Goal: Information Seeking & Learning: Understand process/instructions

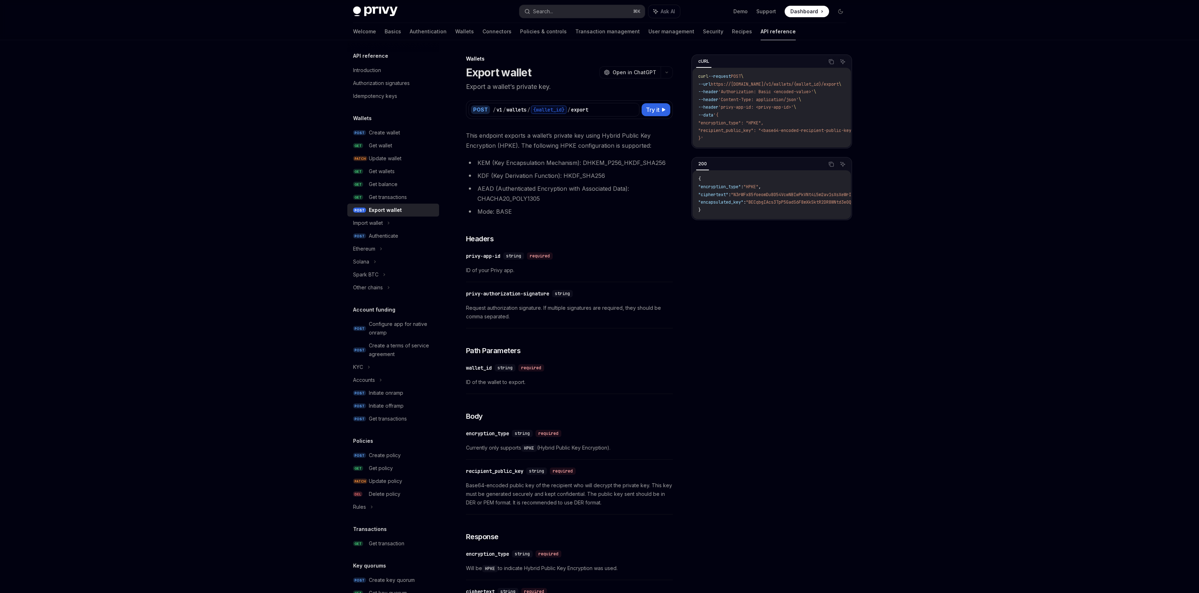
click at [752, 91] on span "'Authorization: Basic <encoded-value>'" at bounding box center [766, 92] width 95 height 6
copy span "Authorization"
click at [625, 175] on li "KDF (Key Derivation Function): HKDF_SHA256" at bounding box center [569, 176] width 207 height 10
click at [540, 294] on div "privy-authorization-signature" at bounding box center [507, 293] width 83 height 7
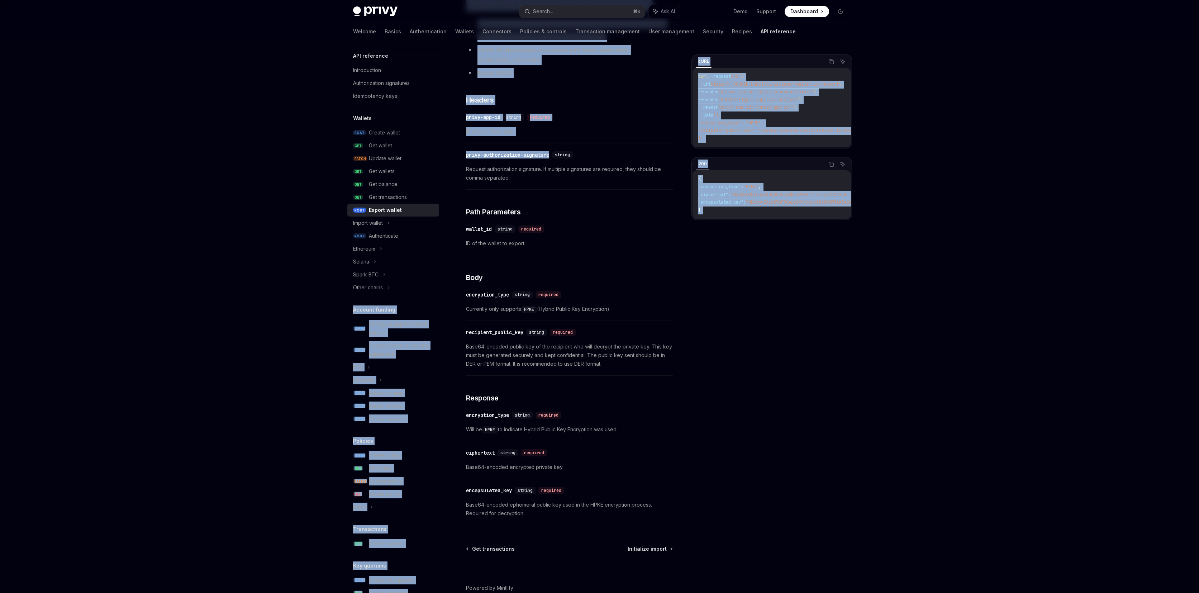
drag, startPoint x: 540, startPoint y: 294, endPoint x: 435, endPoint y: 285, distance: 105.9
click at [435, 285] on div "API reference Introduction Authorization signatures Idempotency keys Wallets PO…" at bounding box center [600, 266] width 528 height 730
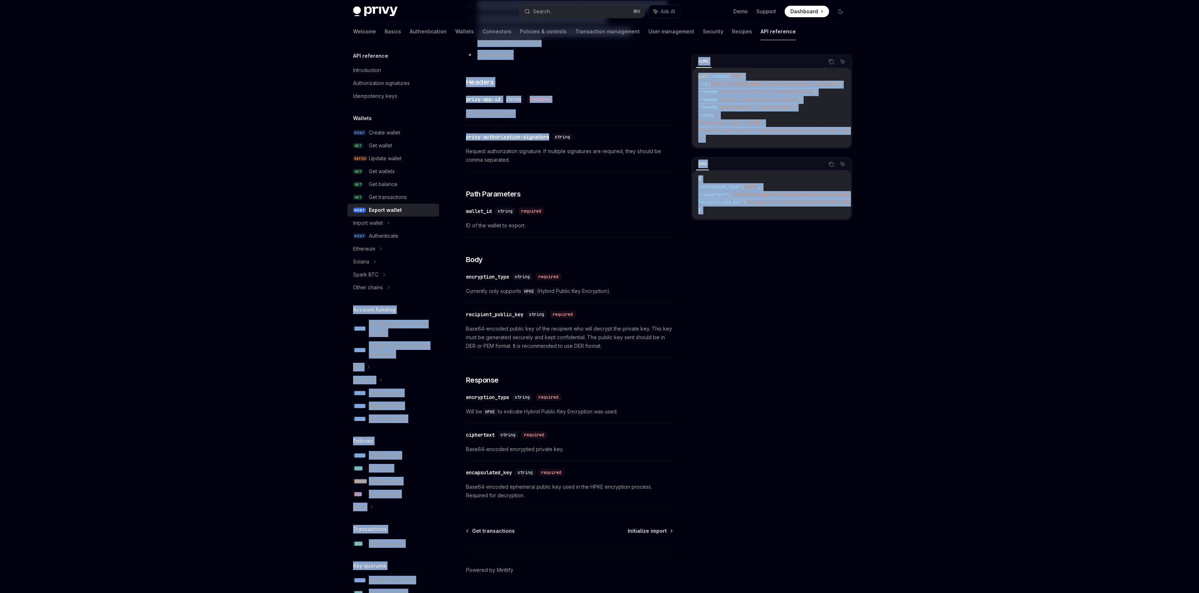
scroll to position [177, 0]
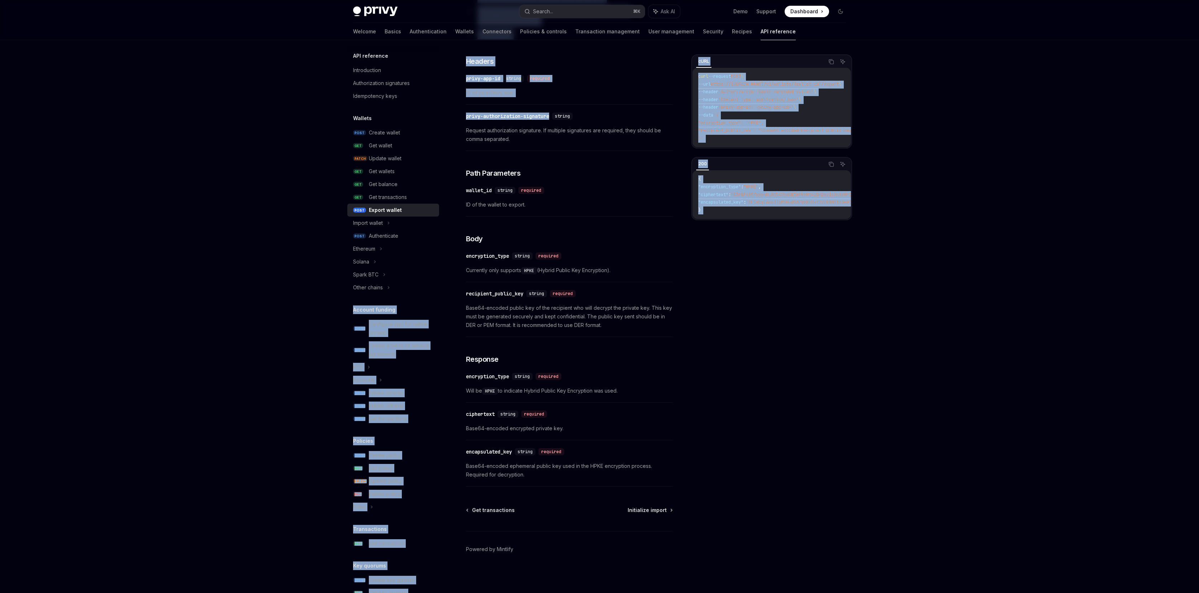
click at [607, 108] on div "This endpoint exports a wallet’s private key using Hybrid Public Key Encryption…" at bounding box center [569, 220] width 207 height 534
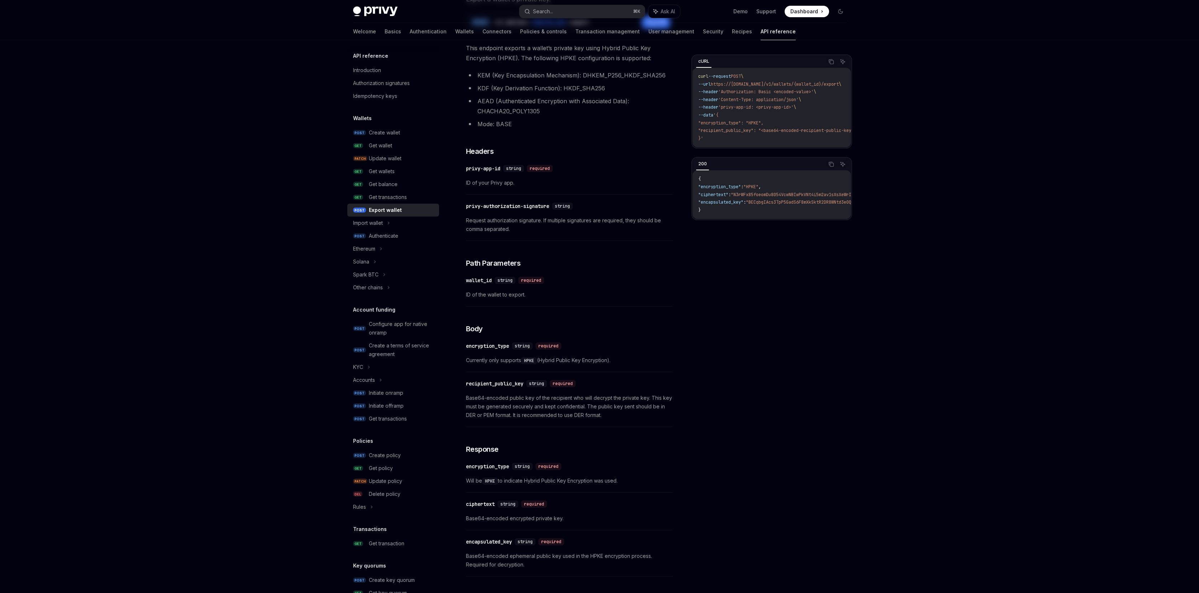
scroll to position [0, 0]
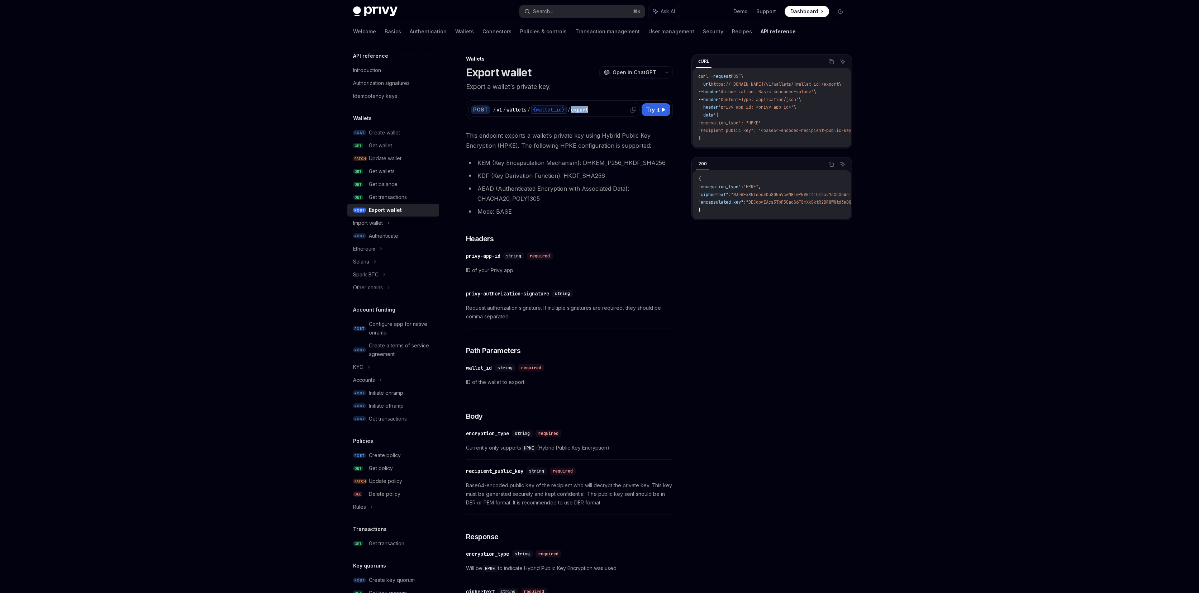
drag, startPoint x: 596, startPoint y: 108, endPoint x: 571, endPoint y: 112, distance: 24.6
click at [571, 112] on div "/ v1 / wallets / {wallet_id} / export" at bounding box center [565, 109] width 144 height 9
copy div "export"
click at [409, 85] on div "Authorization signatures" at bounding box center [381, 83] width 57 height 9
click at [716, 122] on span ""encryption_type": "HPKE"," at bounding box center [730, 123] width 65 height 6
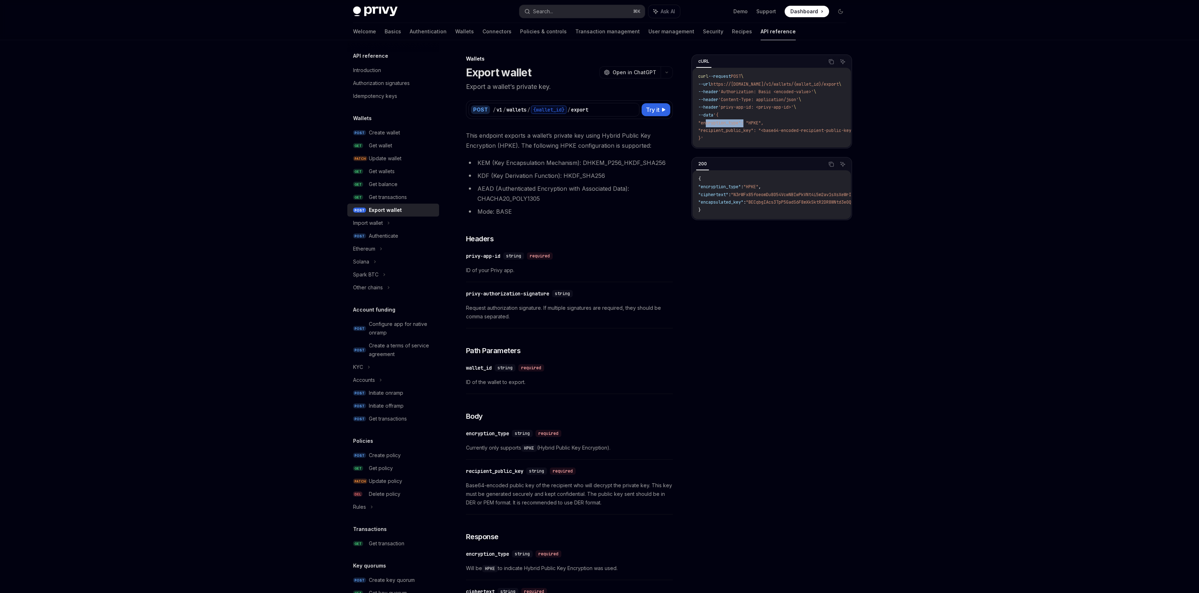
click at [716, 122] on span ""encryption_type": "HPKE"," at bounding box center [730, 123] width 65 height 6
drag, startPoint x: 716, startPoint y: 122, endPoint x: 723, endPoint y: 128, distance: 8.9
click at [723, 128] on code "curl --request POST \ --url https://api.privy.io/v1/wallets/{wallet_id}/export …" at bounding box center [785, 108] width 175 height 70
drag, startPoint x: 775, startPoint y: 146, endPoint x: 818, endPoint y: 147, distance: 43.0
click at [818, 147] on div "curl --request POST \ --url https://api.privy.io/v1/wallets/{wallet_id}/export …" at bounding box center [772, 108] width 158 height 80
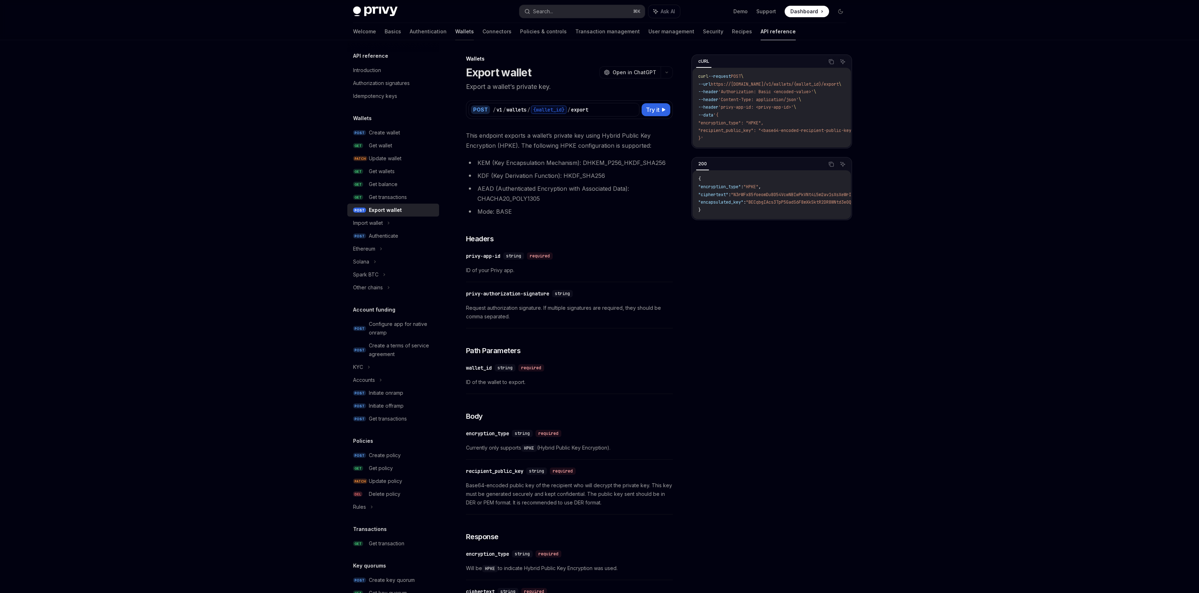
click at [455, 32] on link "Wallets" at bounding box center [464, 31] width 19 height 17
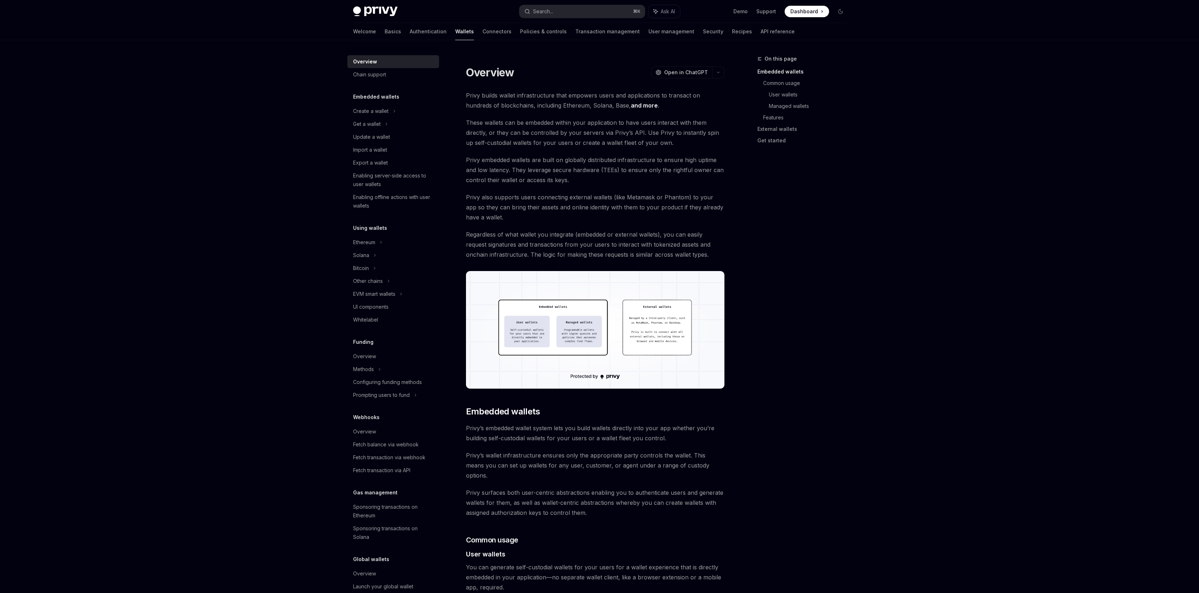
click at [455, 32] on link "Wallets" at bounding box center [464, 31] width 19 height 17
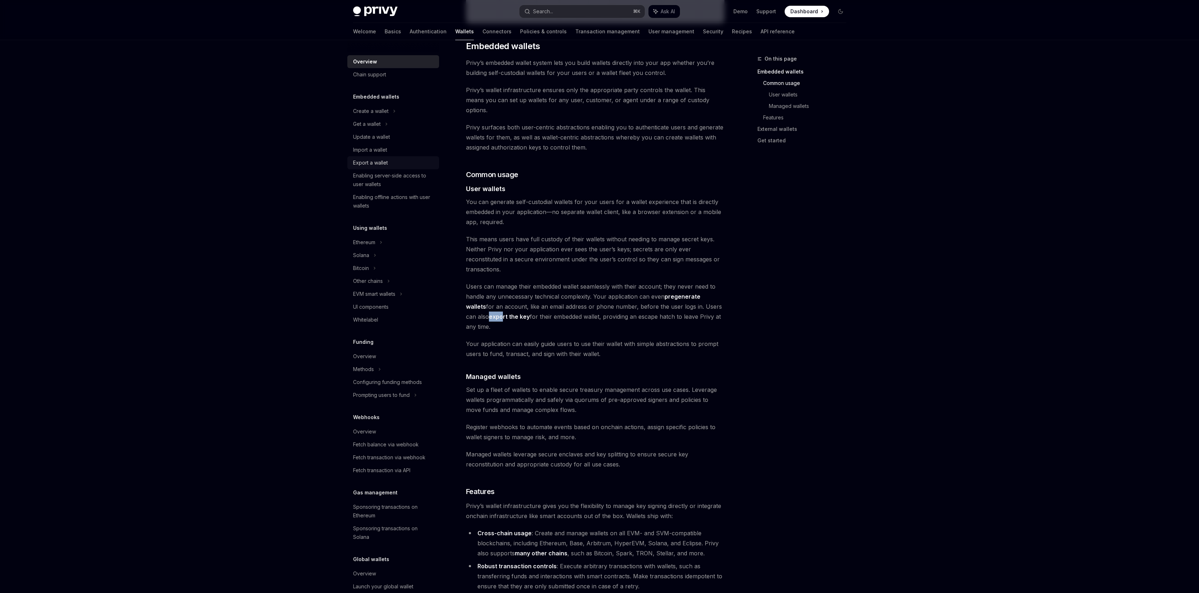
click at [403, 162] on div "Export a wallet" at bounding box center [394, 162] width 82 height 9
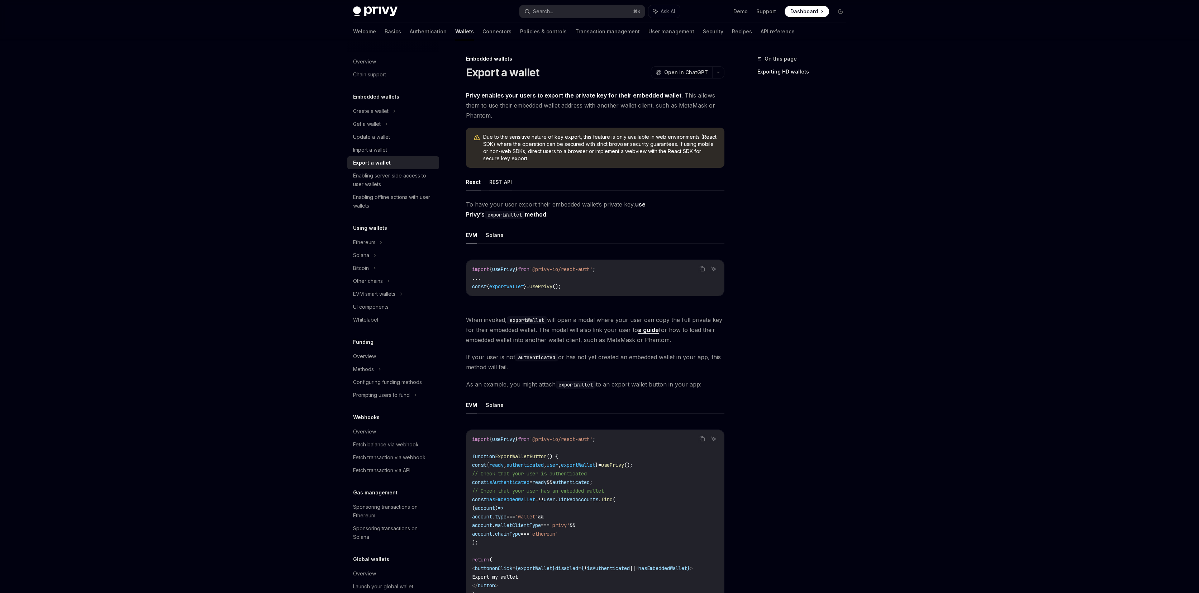
click at [497, 182] on button "REST API" at bounding box center [500, 182] width 23 height 17
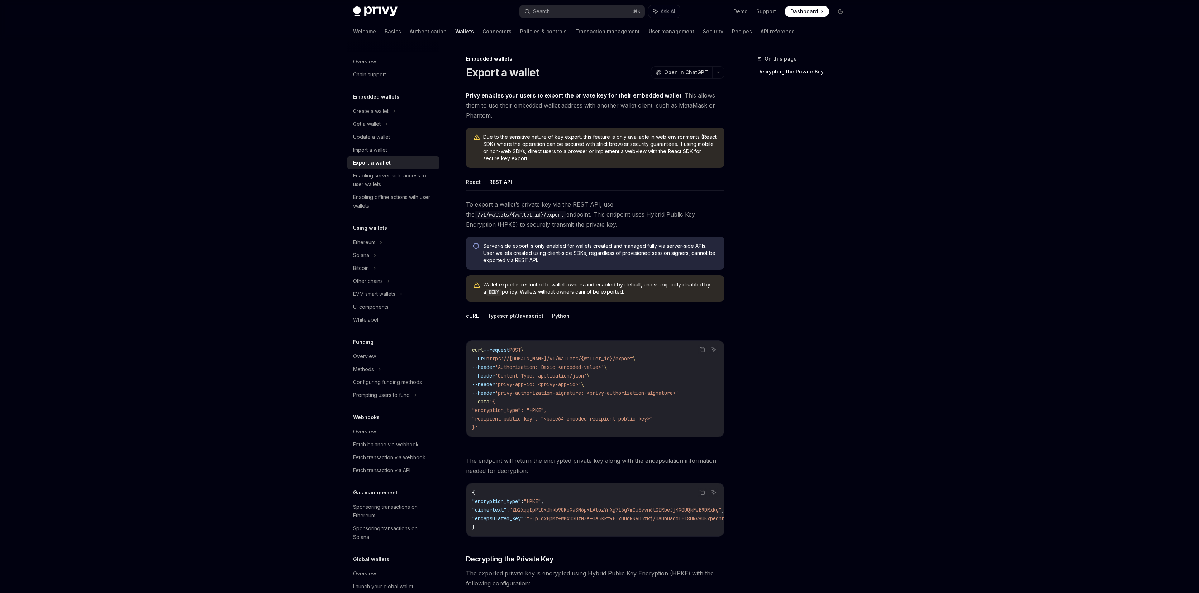
click at [529, 312] on button "Typescript/Javascript" at bounding box center [516, 315] width 56 height 17
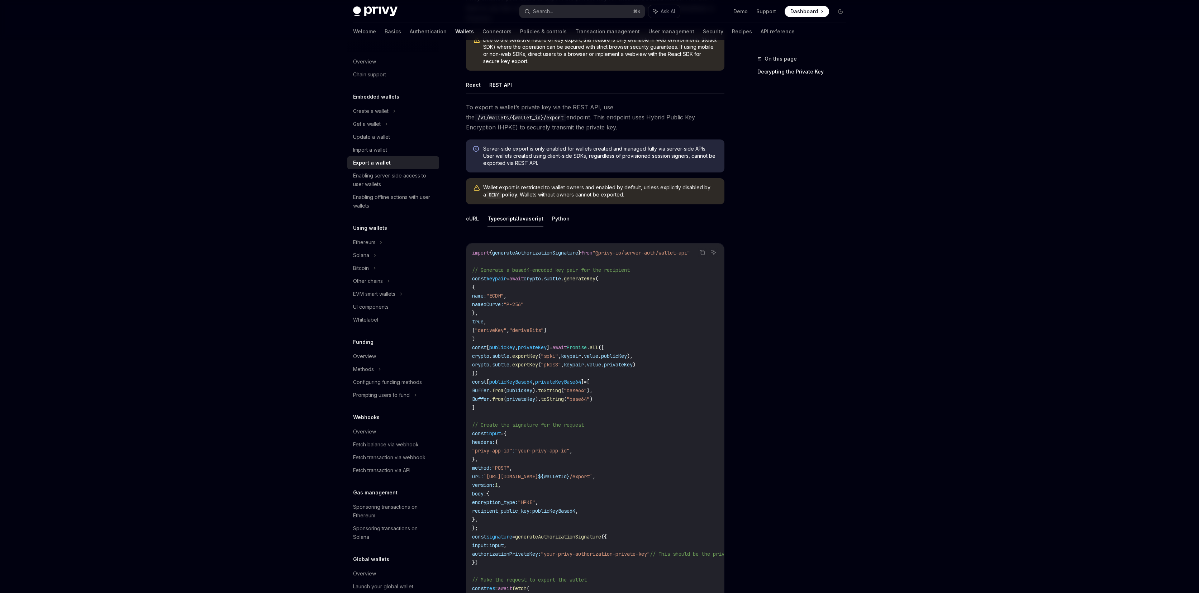
scroll to position [175, 0]
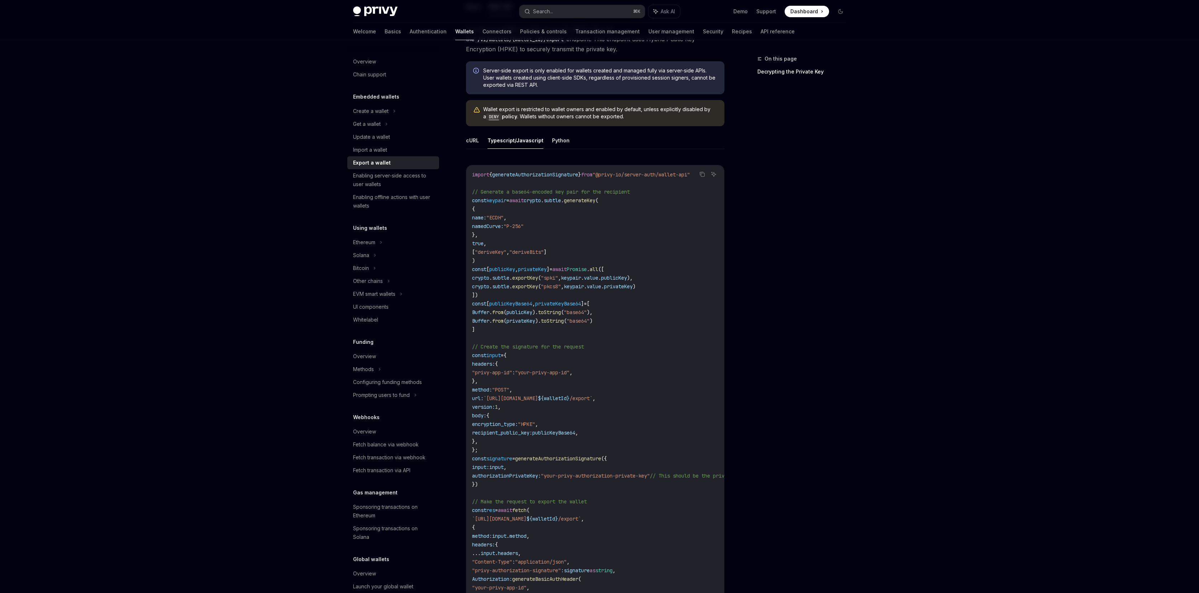
click at [477, 200] on span "const" at bounding box center [479, 200] width 14 height 6
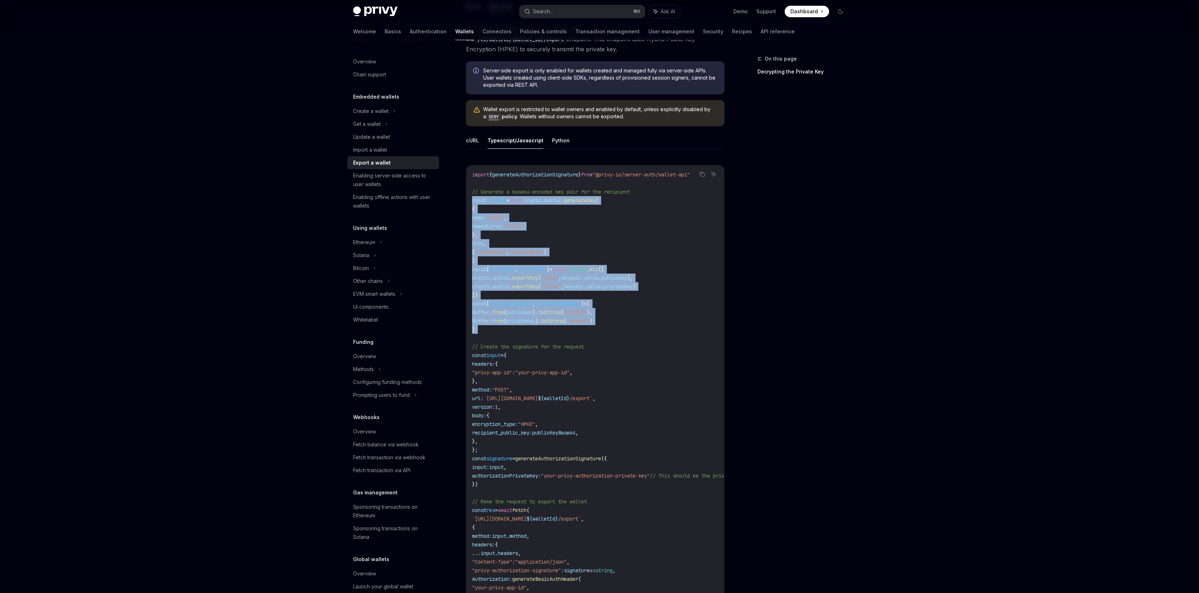
drag, startPoint x: 477, startPoint y: 200, endPoint x: 526, endPoint y: 328, distance: 137.3
click at [526, 328] on code "import { generateAuthorizationSignature } from "@privy-io/server-auth/wallet-ap…" at bounding box center [654, 406] width 364 height 473
copy code "const keypair = await crypto . subtle . generateKey ( { name: "ECDH" , namedCur…"
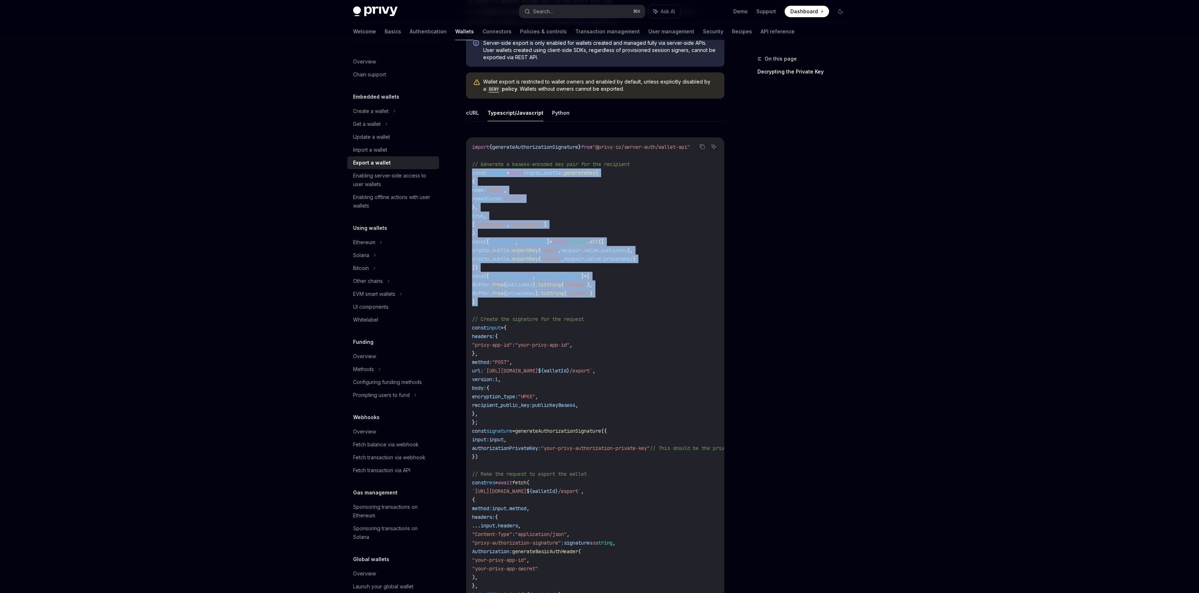
scroll to position [238, 0]
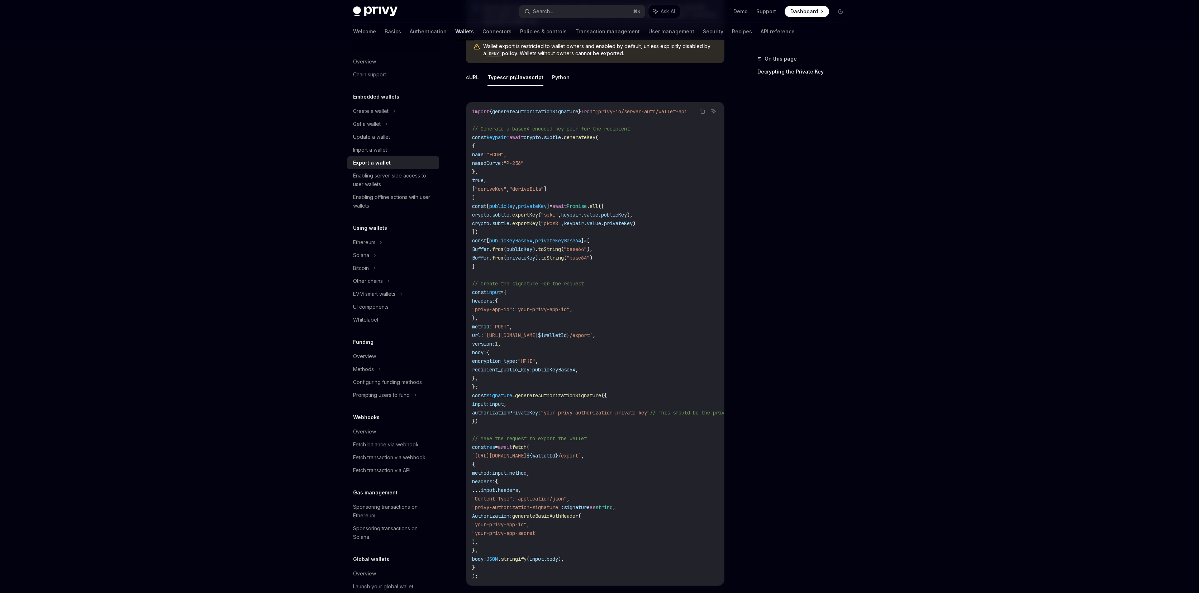
click at [512, 359] on span "encryption_type:" at bounding box center [495, 361] width 46 height 6
drag, startPoint x: 512, startPoint y: 359, endPoint x: 569, endPoint y: 366, distance: 57.5
click at [569, 366] on code "import { generateAuthorizationSignature } from "@privy-io/server-auth/wallet-ap…" at bounding box center [654, 343] width 364 height 473
copy code "encryption_type: "HPKE" , recipient_public_key: publicKeyBase64"
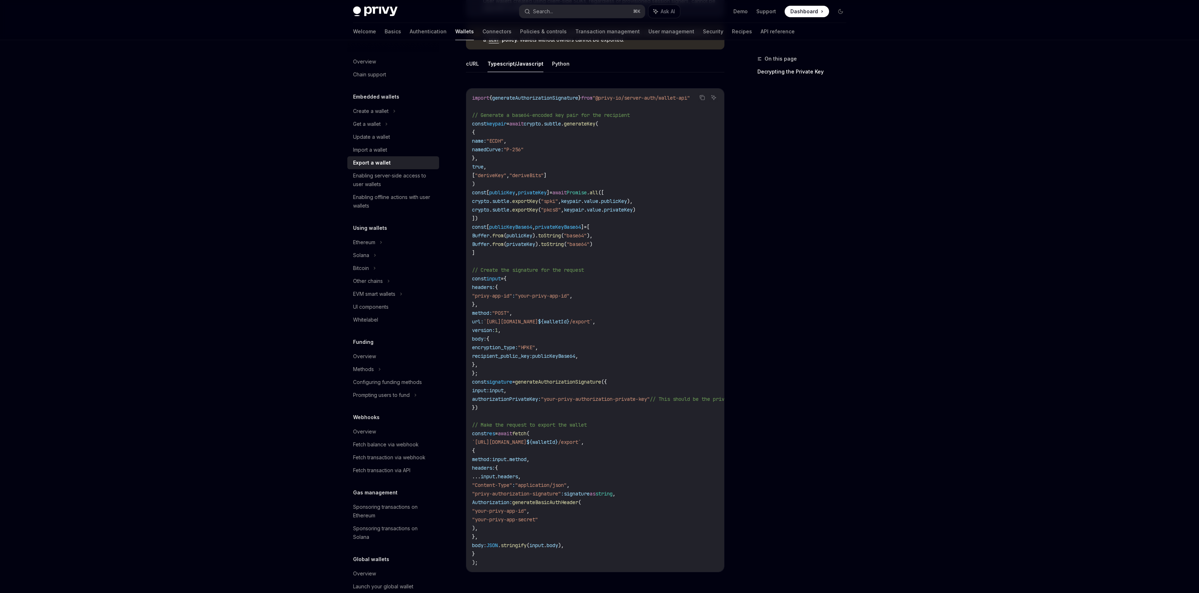
scroll to position [287, 0]
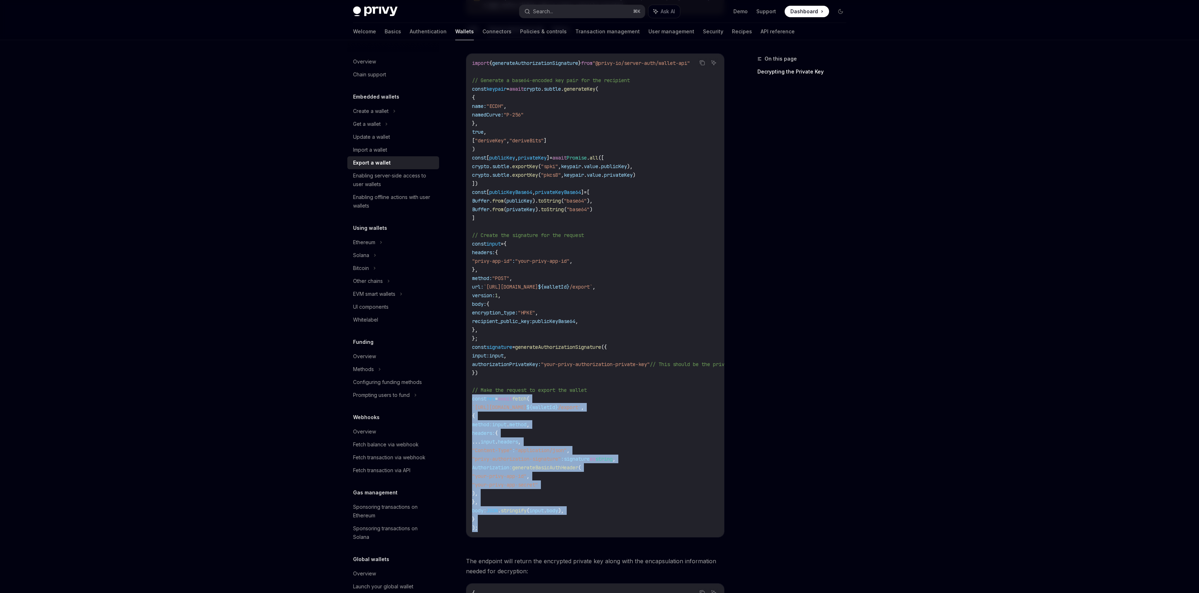
drag, startPoint x: 473, startPoint y: 401, endPoint x: 537, endPoint y: 523, distance: 138.4
click at [537, 523] on div "import { generateAuthorizationSignature } from "@privy-io/server-auth/wallet-ap…" at bounding box center [595, 295] width 258 height 483
copy code "const res = await fetch ( `https://api.privy.io/v1/wallets/ ${ walletId } /expo…"
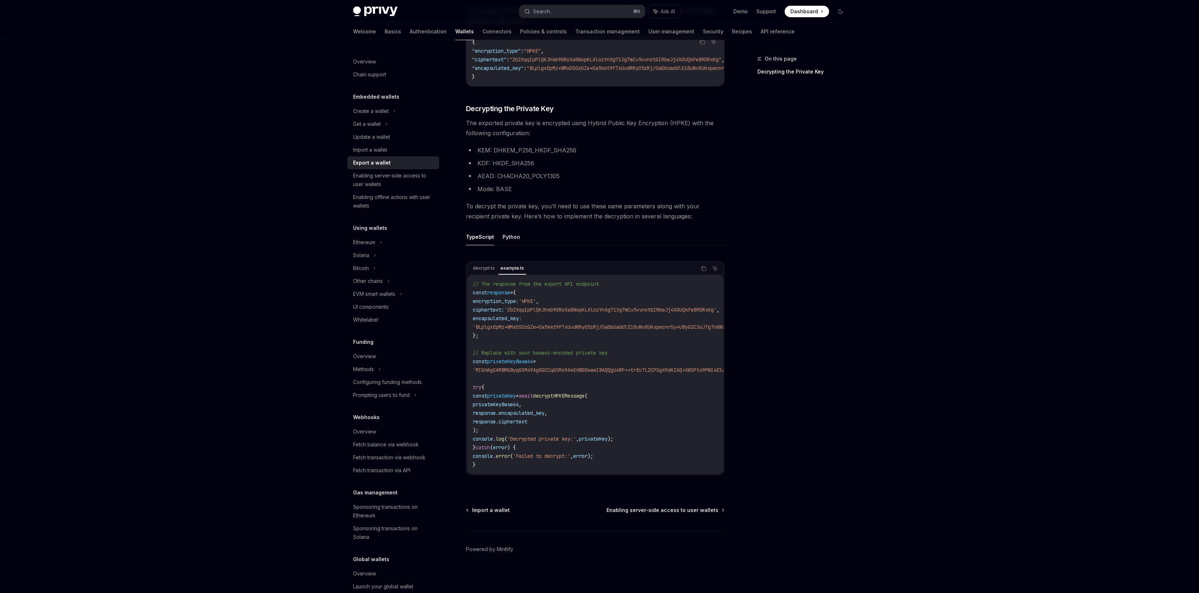
scroll to position [846, 0]
click at [484, 275] on div "// The response from the export API endpoint const response = { encryption_type…" at bounding box center [595, 374] width 256 height 199
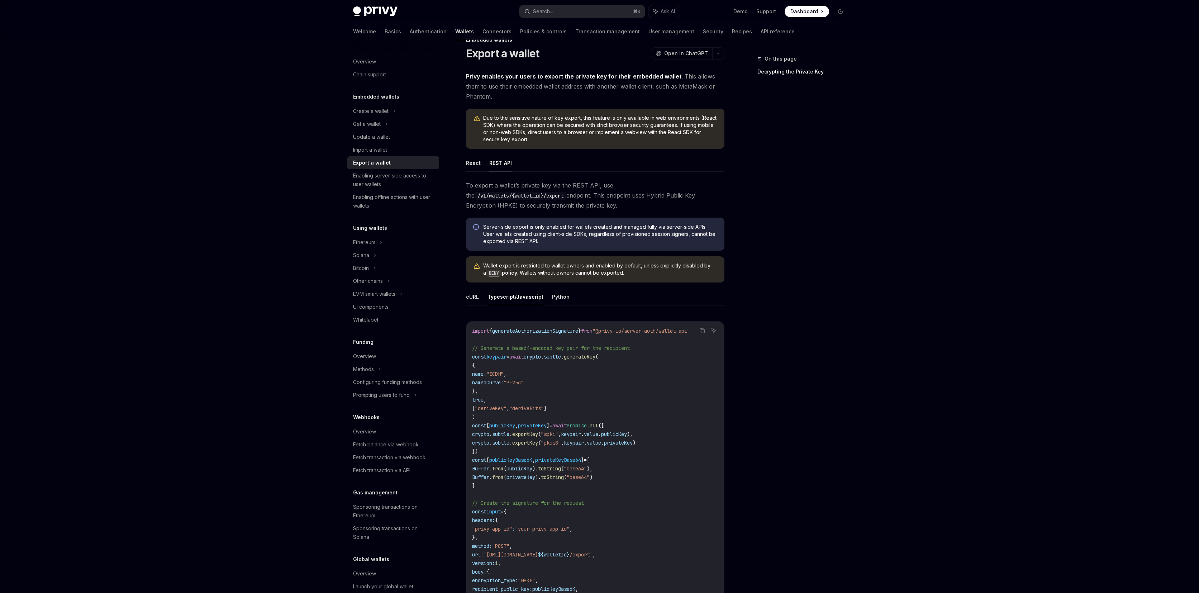
scroll to position [0, 0]
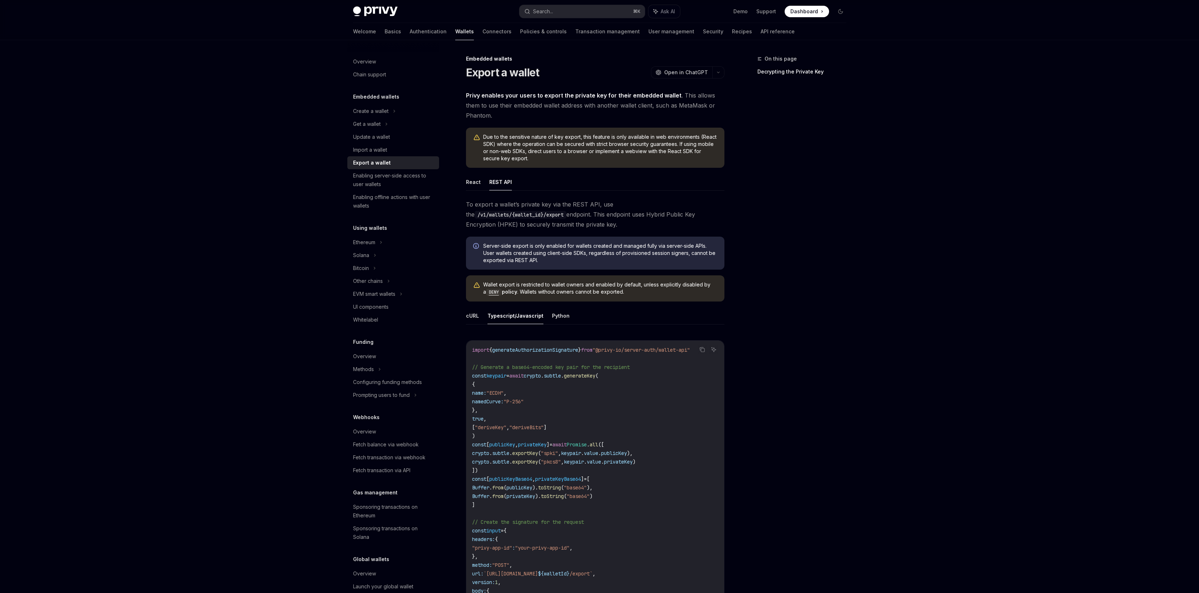
click at [752, 31] on div "Welcome Basics Authentication Wallets Connectors Policies & controls Transactio…" at bounding box center [600, 31] width 528 height 17
click at [761, 32] on link "API reference" at bounding box center [778, 31] width 34 height 17
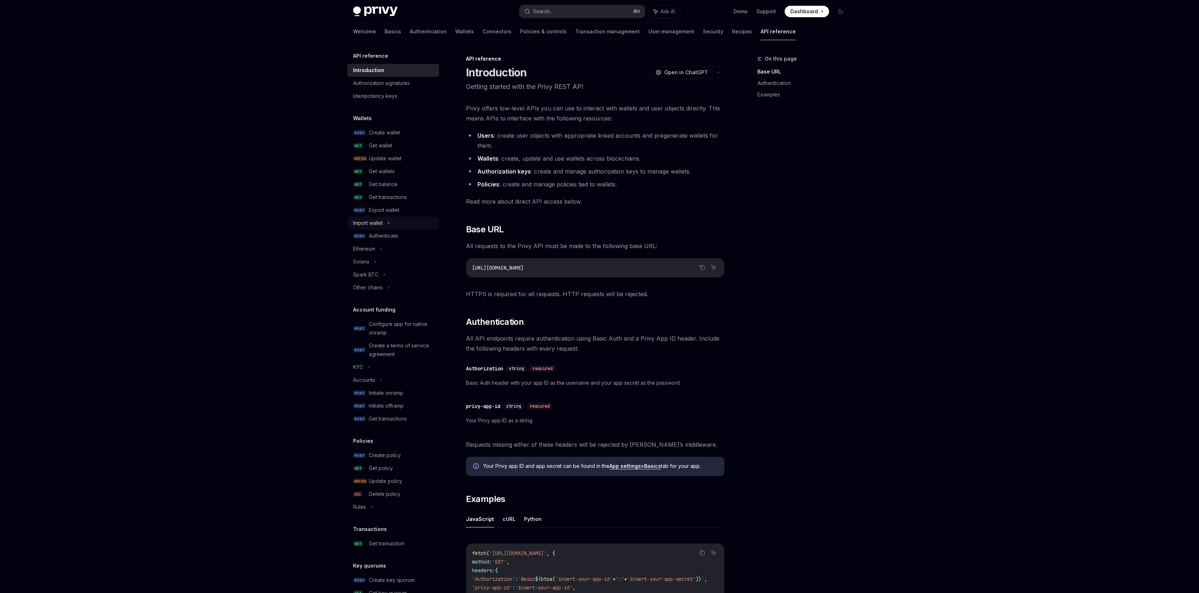
click at [393, 218] on div "Import wallet" at bounding box center [393, 223] width 92 height 13
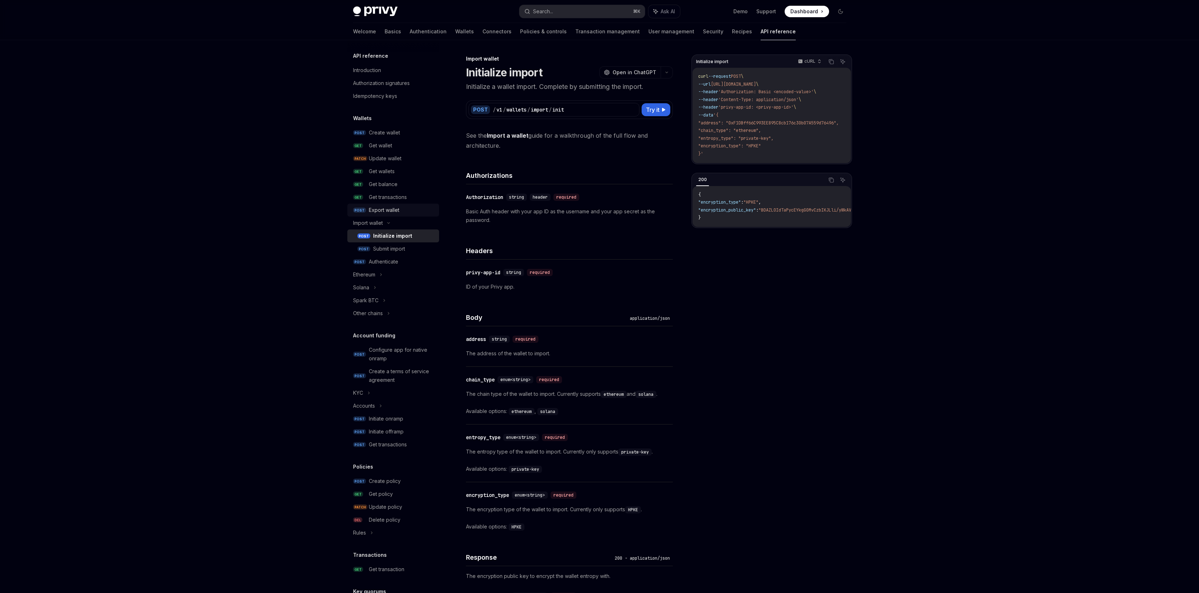
click at [393, 212] on div "Export wallet" at bounding box center [384, 210] width 30 height 9
type textarea "*"
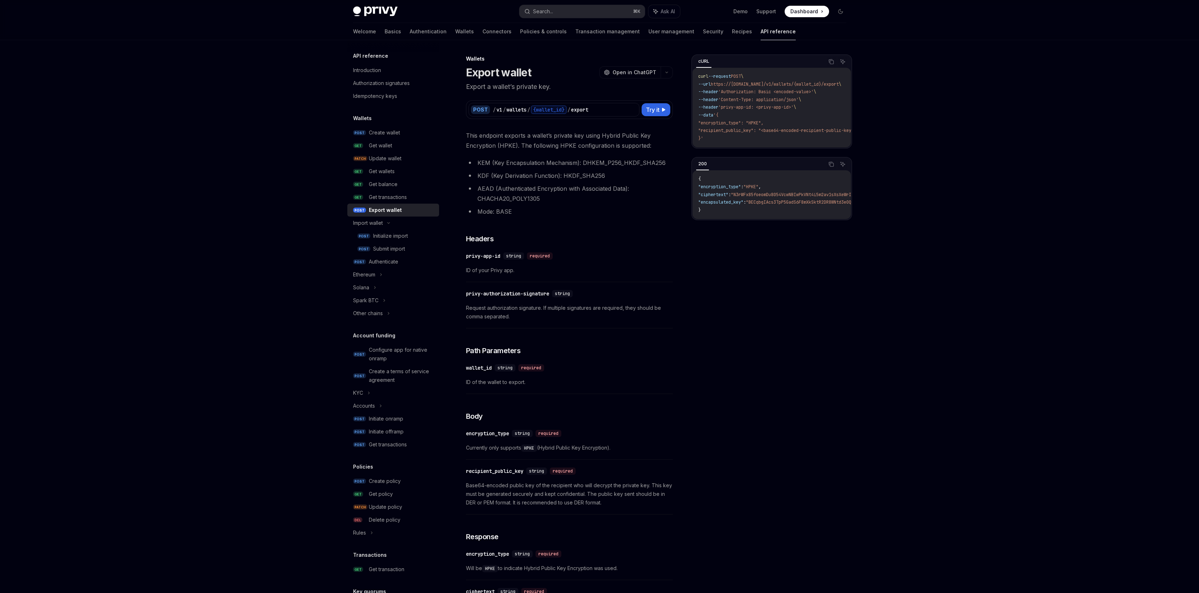
click at [773, 84] on span "https://api.privy.io/v1/wallets/{wallet_id}/export" at bounding box center [775, 84] width 128 height 6
drag, startPoint x: 771, startPoint y: 83, endPoint x: 782, endPoint y: 86, distance: 11.2
click at [782, 86] on span "https://api.privy.io/v1/wallets/{wallet_id}/export" at bounding box center [775, 84] width 128 height 6
copy span "/v1/"
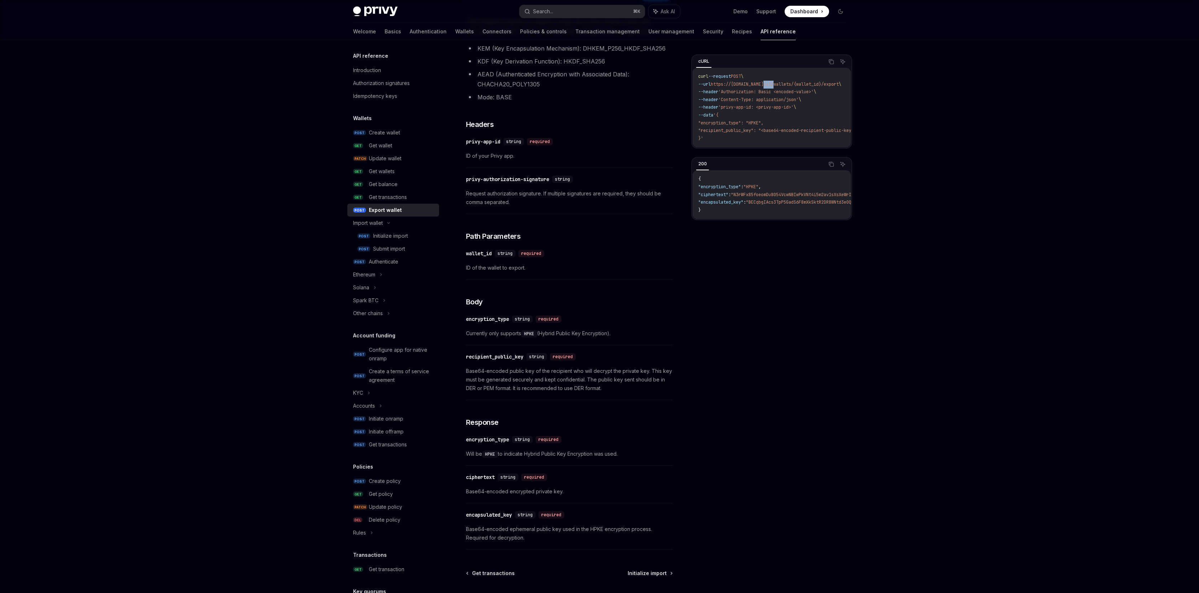
scroll to position [119, 0]
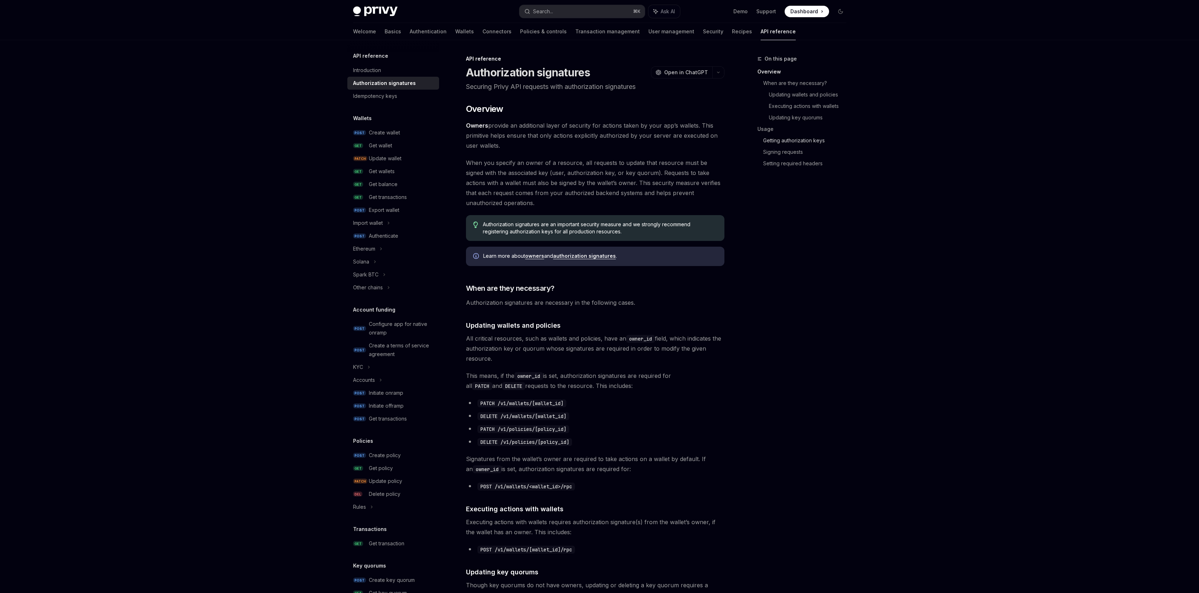
click at [783, 138] on link "Getting authorization keys" at bounding box center [807, 140] width 89 height 11
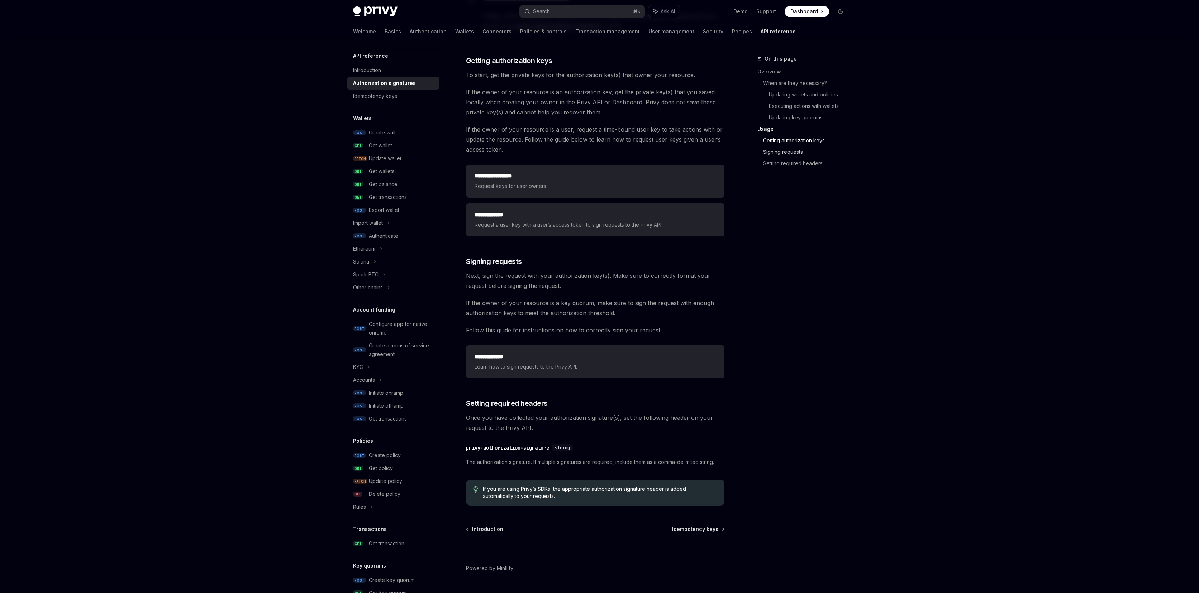
scroll to position [889, 0]
click at [787, 141] on link "Getting authorization keys" at bounding box center [807, 140] width 89 height 11
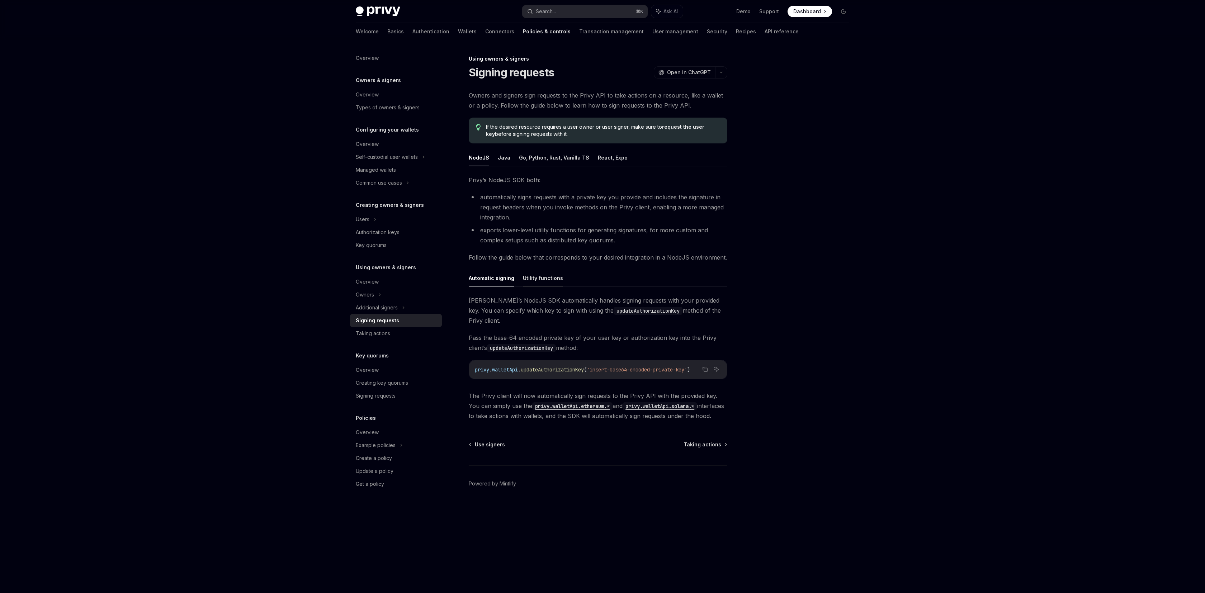
click at [545, 281] on button "Utility functions" at bounding box center [543, 278] width 40 height 17
type textarea "*"
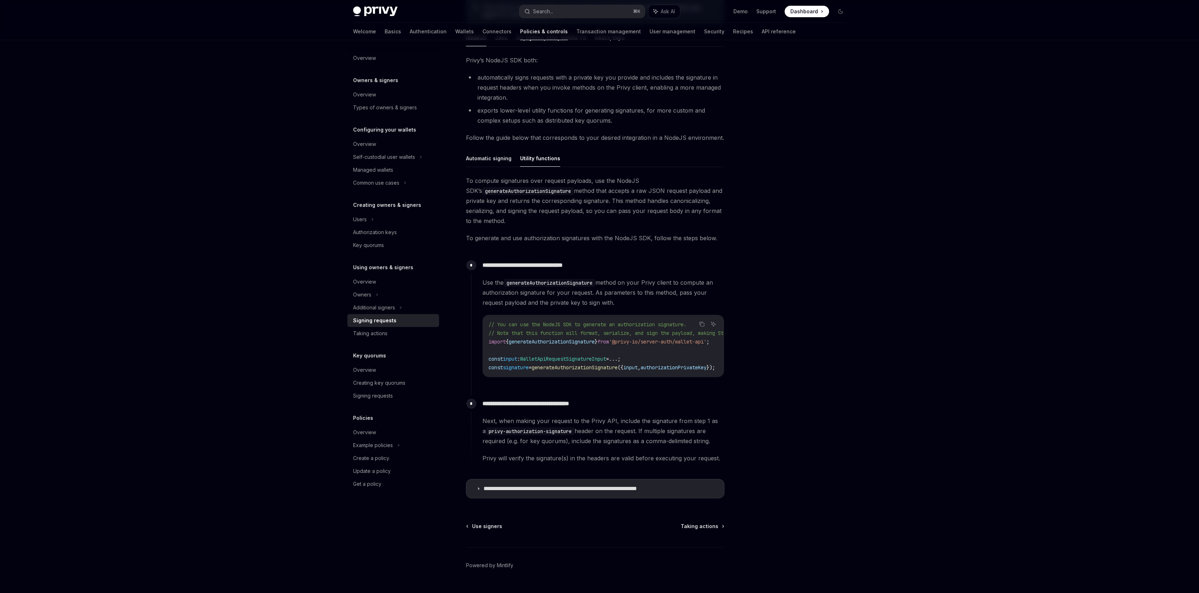
scroll to position [103, 0]
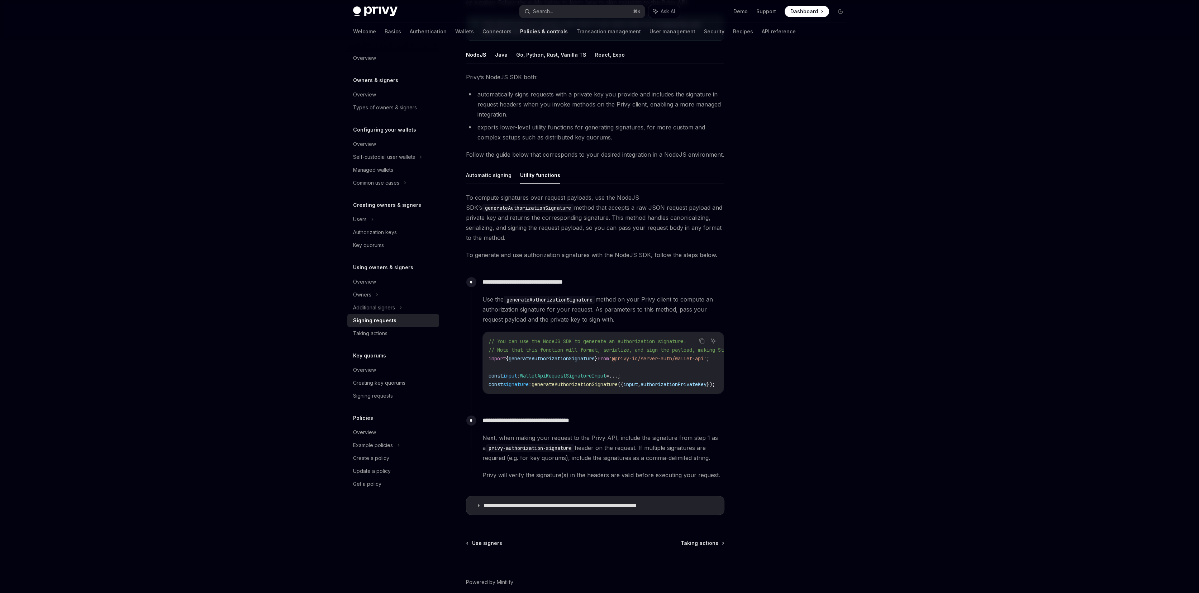
click at [579, 355] on span "generateAuthorizationSignature" at bounding box center [552, 358] width 86 height 6
copy span "generateAuthorizationSignature"
drag, startPoint x: 656, startPoint y: 398, endPoint x: 669, endPoint y: 397, distance: 13.3
click at [669, 397] on div "**********" at bounding box center [598, 339] width 254 height 131
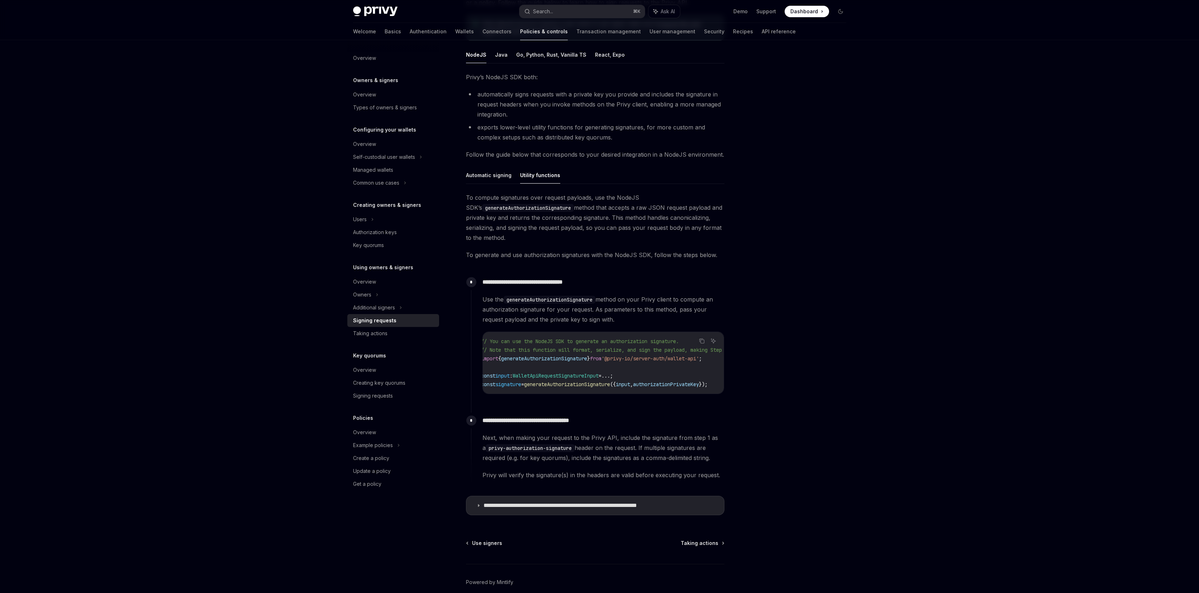
scroll to position [0, 0]
click at [563, 304] on span "Use the generateAuthorizationSignature method on your Privy client to compute a…" at bounding box center [604, 309] width 242 height 30
click at [565, 300] on code "generateAuthorizationSignature" at bounding box center [550, 300] width 92 height 8
copy code "generateAuthorizationSignature"
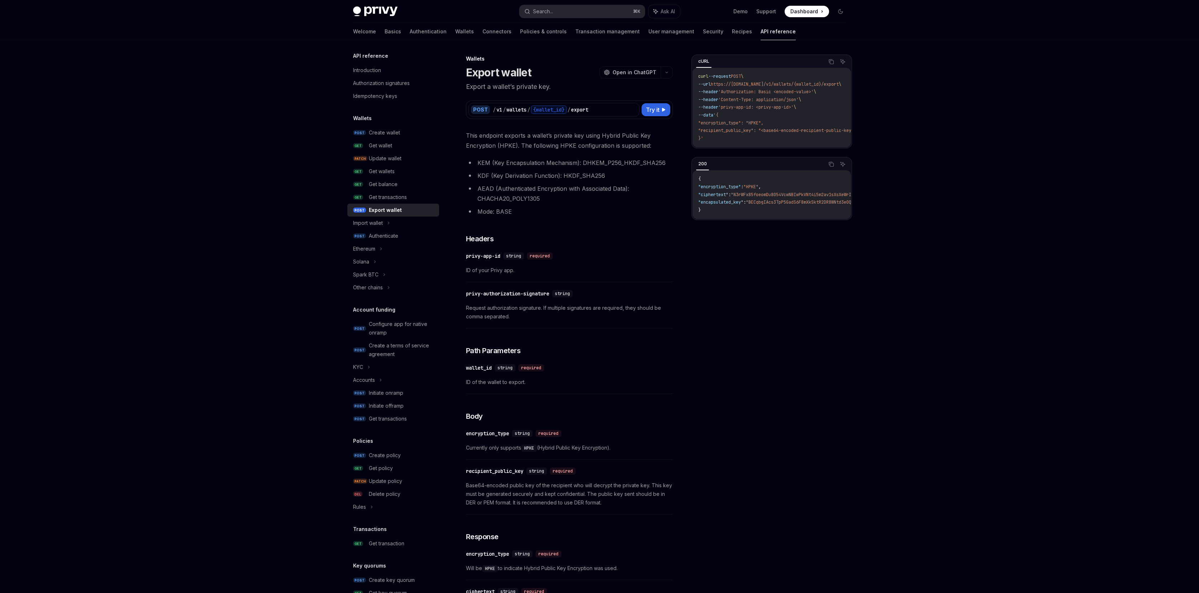
click at [609, 212] on li "Mode: BASE" at bounding box center [569, 212] width 207 height 10
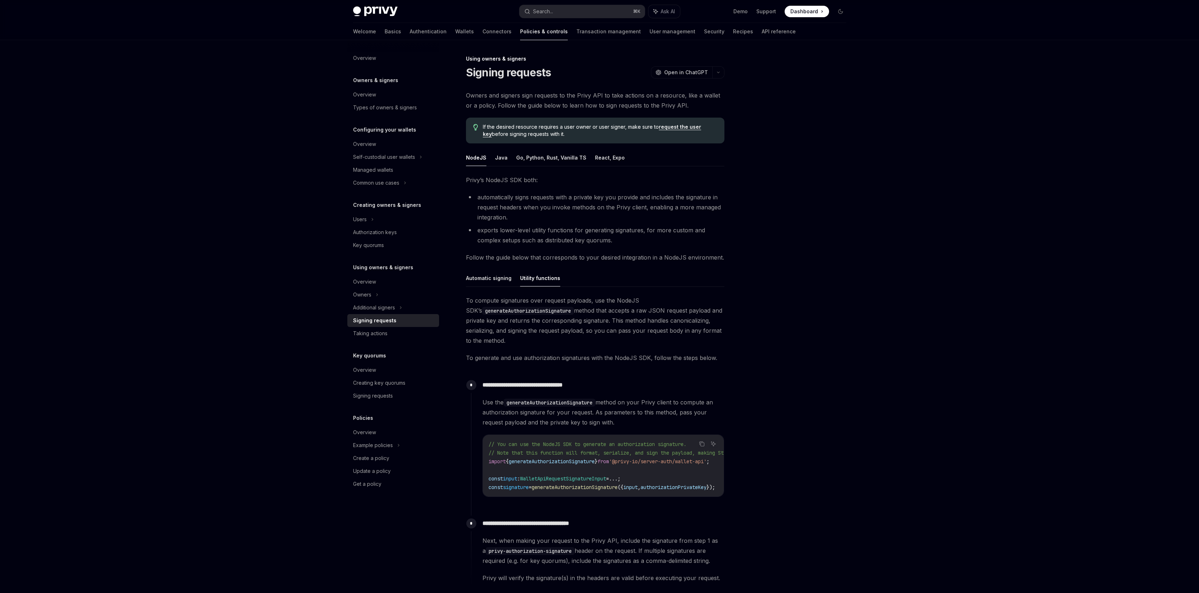
scroll to position [103, 0]
